Goal: Information Seeking & Learning: Learn about a topic

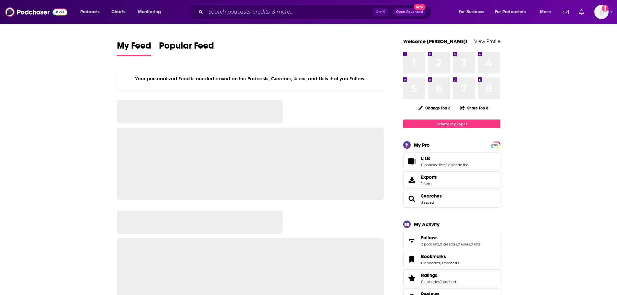
click at [235, 14] on input "Search podcasts, credits, & more..." at bounding box center [289, 12] width 167 height 10
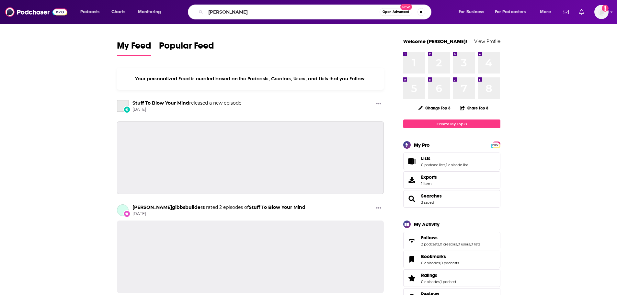
type input "[PERSON_NAME]"
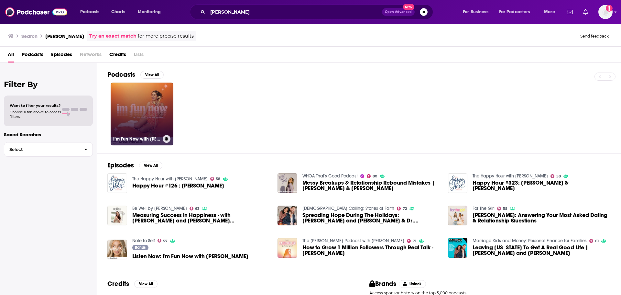
click at [149, 96] on link "I’m Fun Now with [PERSON_NAME]" at bounding box center [142, 114] width 63 height 63
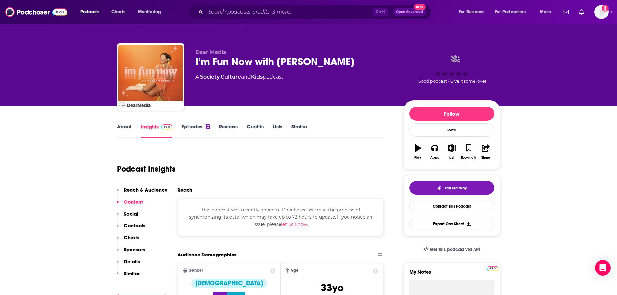
drag, startPoint x: 176, startPoint y: 124, endPoint x: 182, endPoint y: 123, distance: 5.5
click at [176, 124] on div "Insights" at bounding box center [160, 130] width 41 height 15
click at [197, 126] on link "Episodes 2" at bounding box center [195, 130] width 28 height 15
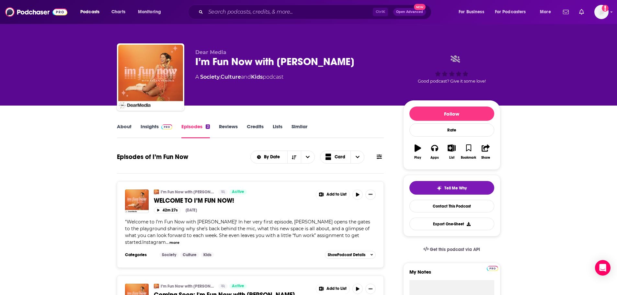
click at [157, 126] on link "Insights" at bounding box center [156, 130] width 32 height 15
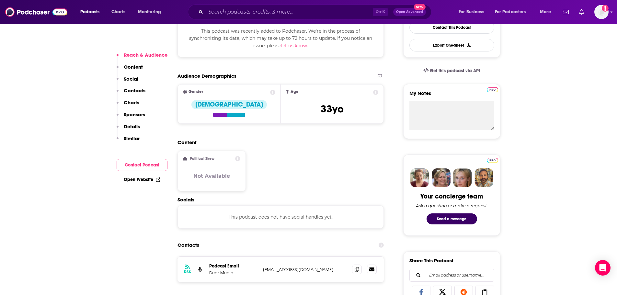
scroll to position [194, 0]
